Goal: Information Seeking & Learning: Check status

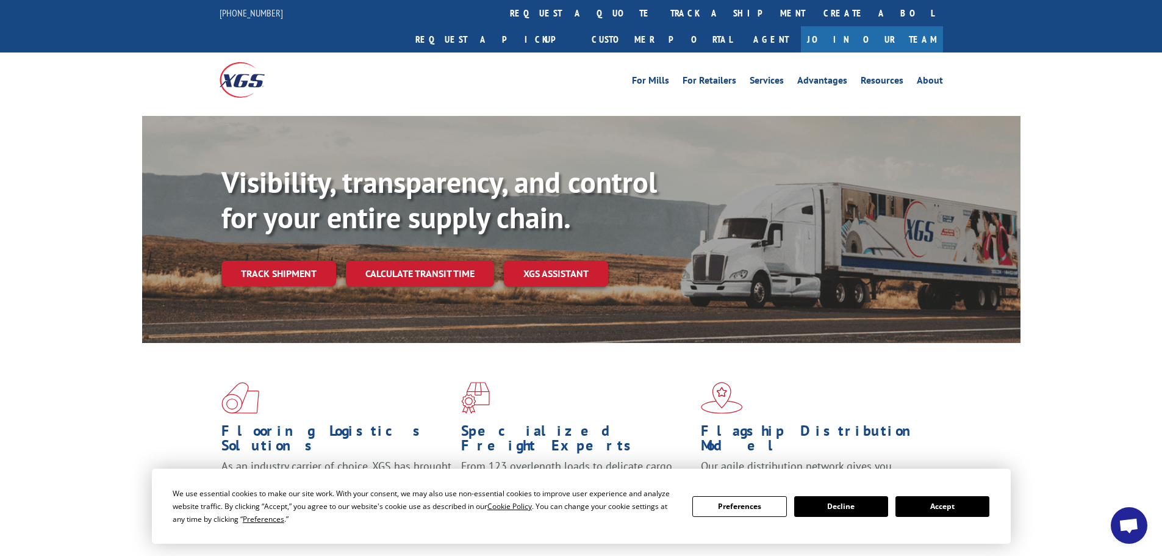
drag, startPoint x: 554, startPoint y: 17, endPoint x: 554, endPoint y: 89, distance: 72.0
click at [661, 17] on link "track a shipment" at bounding box center [737, 13] width 153 height 26
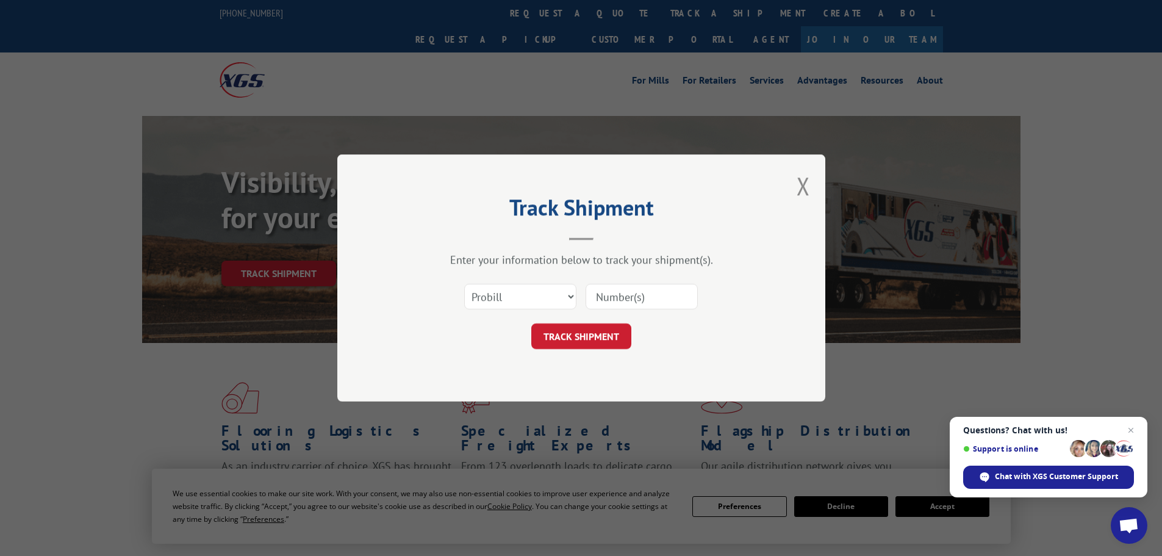
click at [620, 298] on input at bounding box center [641, 297] width 112 height 26
paste input "17342242"
type input "17342242"
click at [591, 341] on button "TRACK SHIPMENT" at bounding box center [581, 336] width 100 height 26
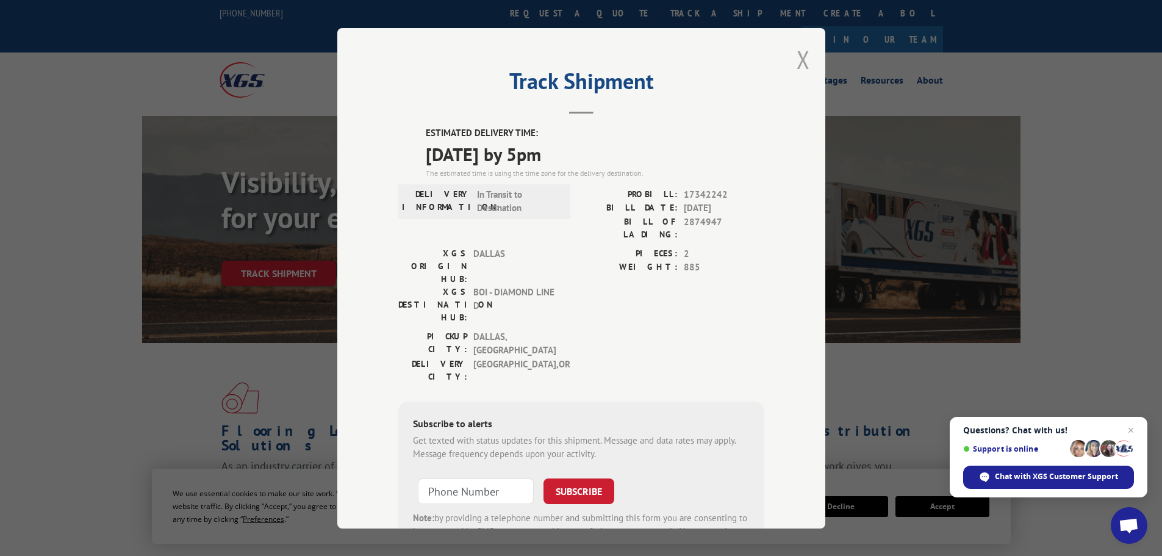
click at [800, 63] on button "Close modal" at bounding box center [802, 59] width 13 height 32
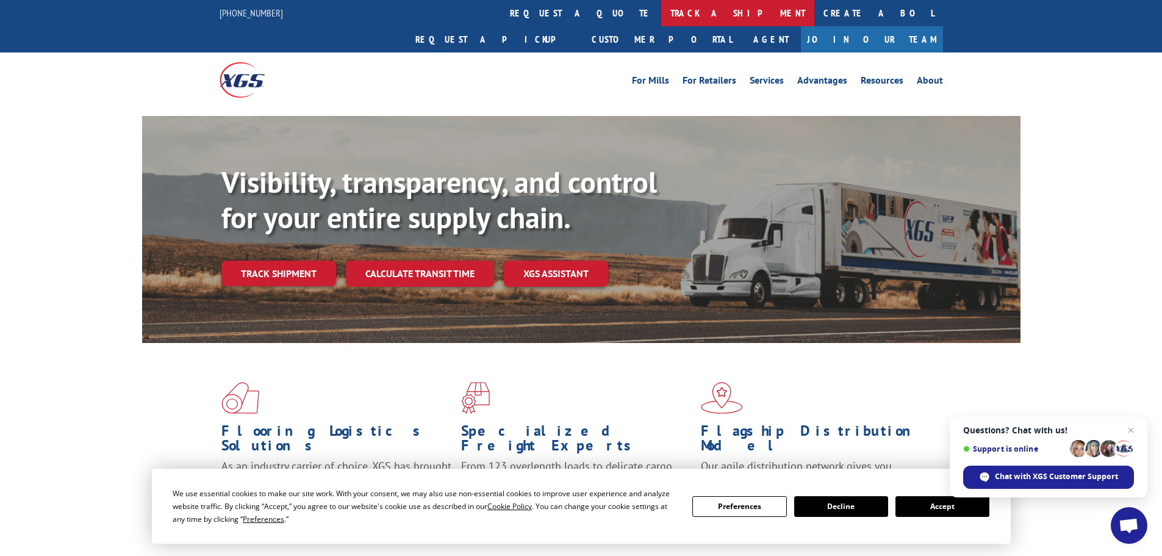
click at [661, 23] on link "track a shipment" at bounding box center [737, 13] width 153 height 26
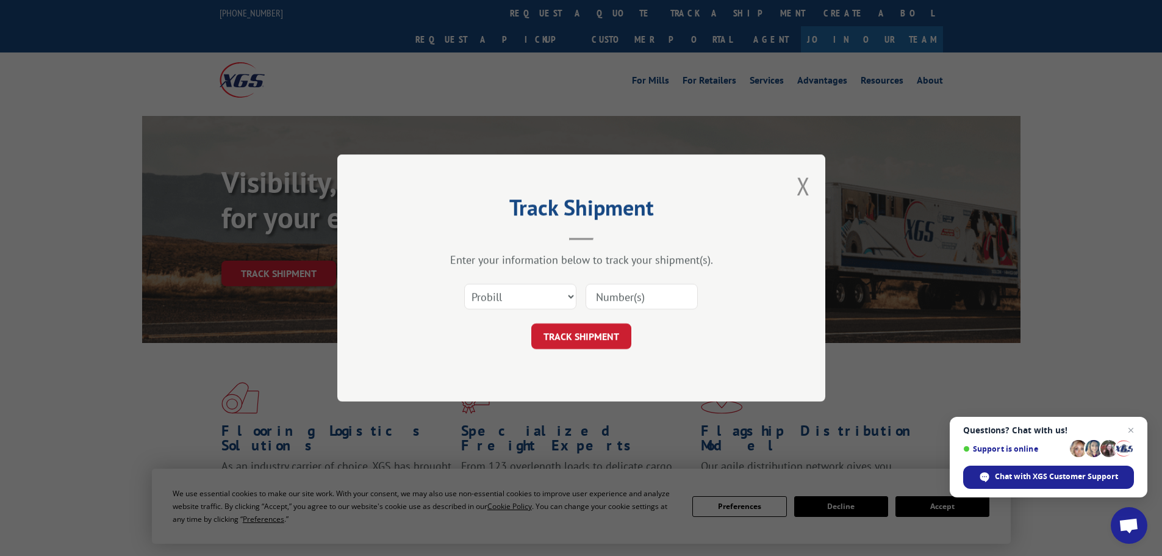
click at [621, 309] on input at bounding box center [641, 297] width 112 height 26
paste input "17342382"
type input "17342382"
click at [602, 334] on button "TRACK SHIPMENT" at bounding box center [581, 336] width 100 height 26
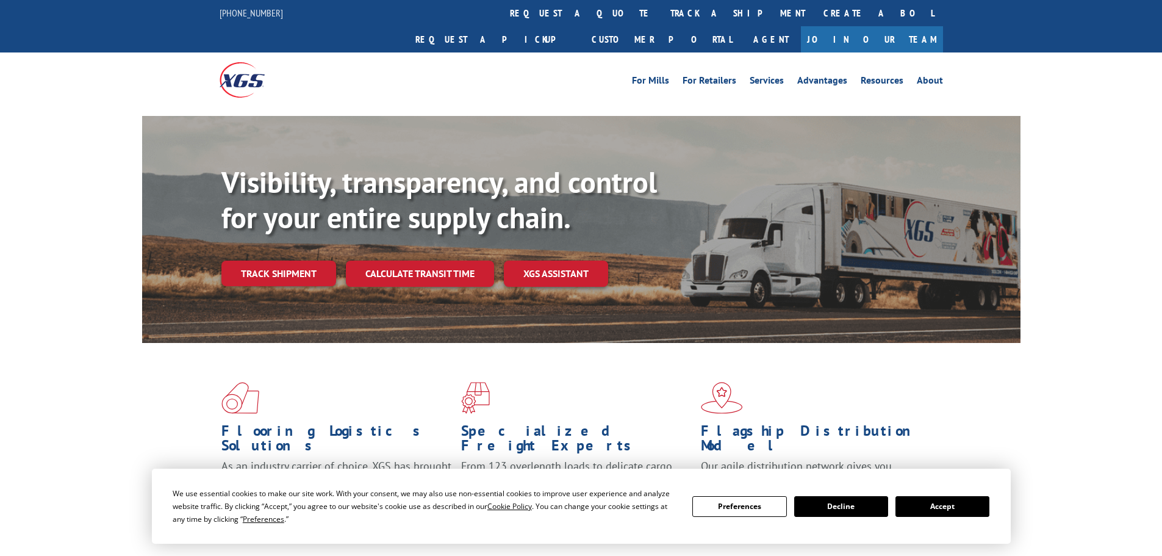
drag, startPoint x: 575, startPoint y: 15, endPoint x: 609, endPoint y: 52, distance: 50.1
click at [661, 15] on link "track a shipment" at bounding box center [737, 13] width 153 height 26
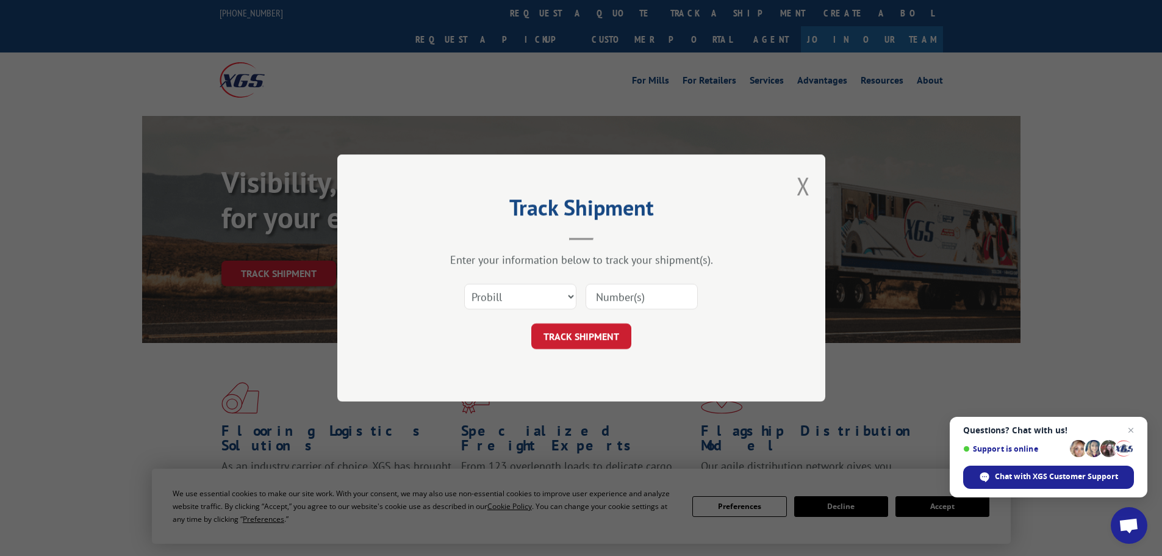
click at [639, 298] on input at bounding box center [641, 297] width 112 height 26
paste input "17342255"
type input "17342255"
click at [590, 345] on button "TRACK SHIPMENT" at bounding box center [581, 336] width 100 height 26
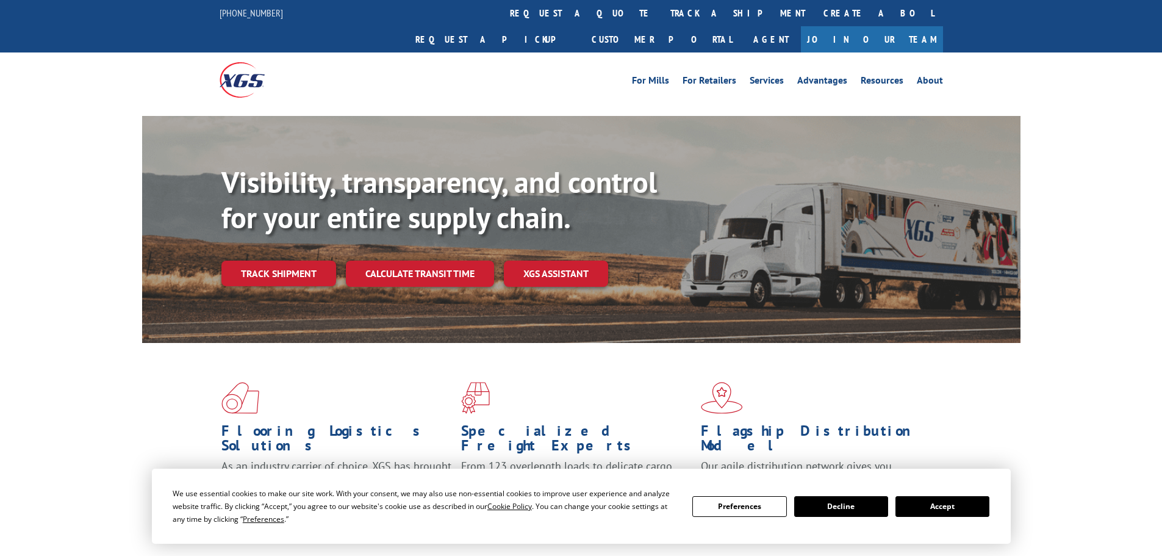
drag, startPoint x: 504, startPoint y: 20, endPoint x: 507, endPoint y: 27, distance: 7.9
click at [661, 20] on link "track a shipment" at bounding box center [737, 13] width 153 height 26
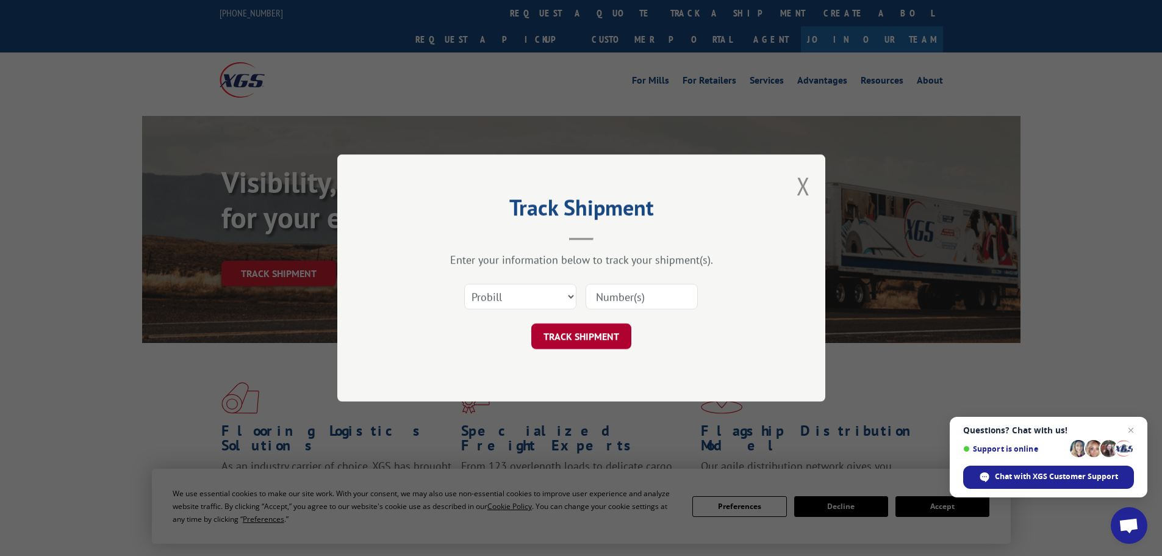
drag, startPoint x: 665, startPoint y: 298, endPoint x: 614, endPoint y: 327, distance: 58.5
click at [665, 298] on input at bounding box center [641, 297] width 112 height 26
paste input "17342218"
type input "17342218"
click at [584, 342] on button "TRACK SHIPMENT" at bounding box center [581, 336] width 100 height 26
